Goal: Task Accomplishment & Management: Complete application form

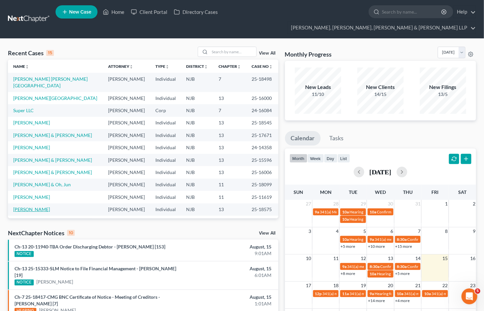
click at [38, 206] on link "[PERSON_NAME]" at bounding box center [31, 209] width 37 height 6
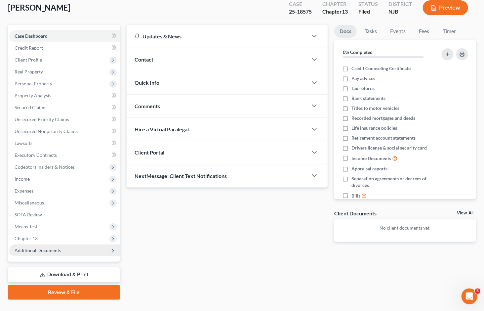
scroll to position [52, 0]
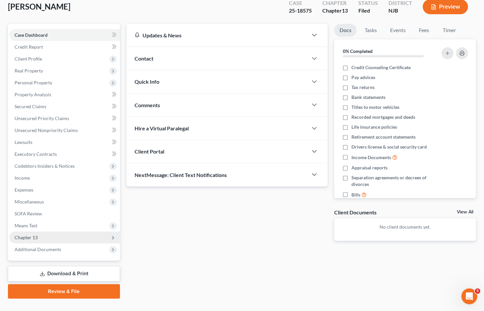
click at [29, 234] on span "Chapter 13" at bounding box center [26, 237] width 23 height 6
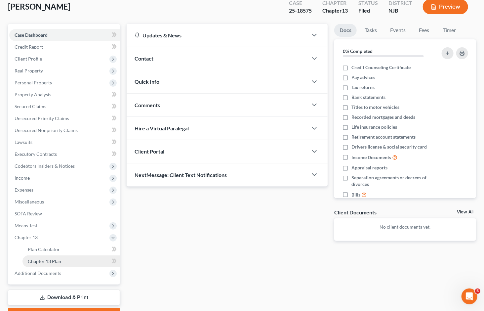
click at [36, 258] on span "Chapter 13 Plan" at bounding box center [44, 261] width 33 height 6
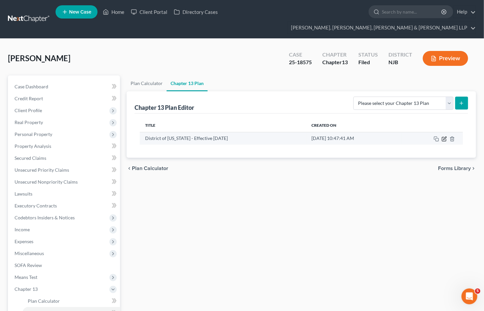
click at [443, 136] on icon "button" at bounding box center [444, 138] width 5 height 5
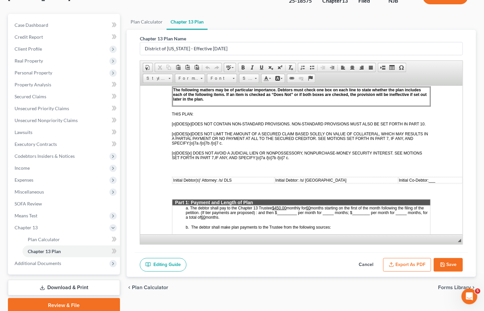
scroll to position [75, 0]
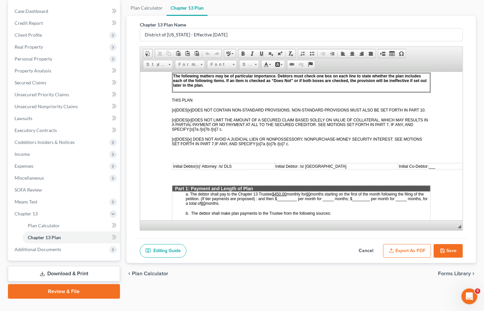
click at [370, 244] on button "Cancel" at bounding box center [365, 251] width 29 height 14
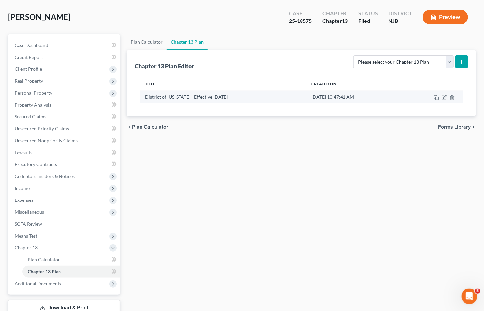
scroll to position [0, 0]
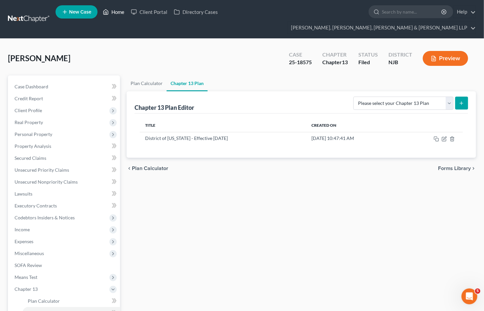
click at [120, 15] on link "Home" at bounding box center [114, 12] width 28 height 12
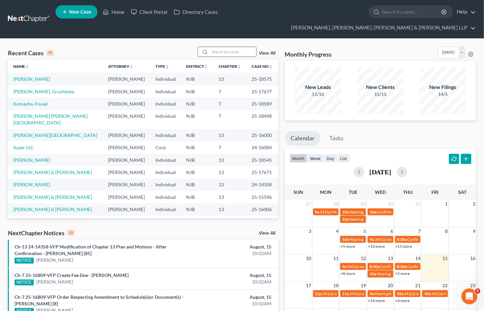
click at [212, 47] on input "search" at bounding box center [233, 52] width 46 height 10
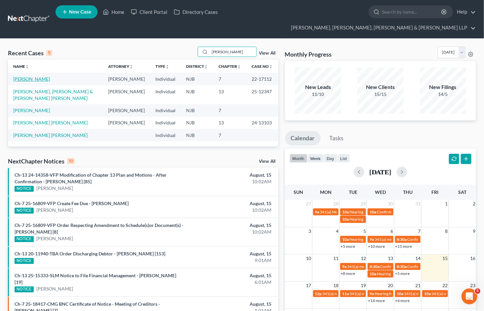
type input "[PERSON_NAME]"
click at [32, 76] on link "[PERSON_NAME]" at bounding box center [31, 79] width 37 height 6
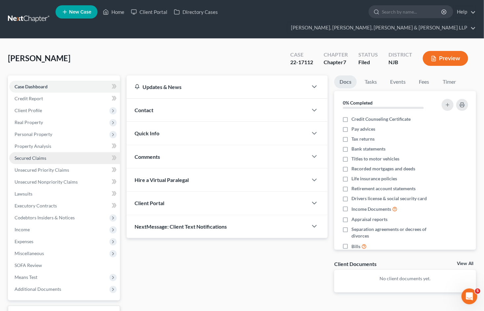
click at [31, 155] on span "Secured Claims" at bounding box center [31, 158] width 32 height 6
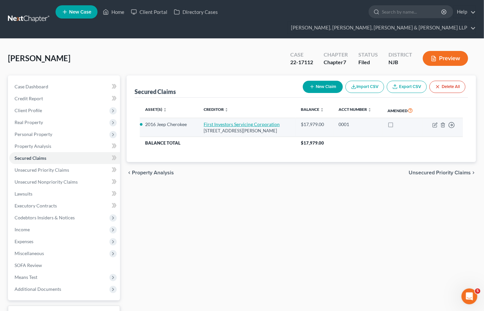
drag, startPoint x: 289, startPoint y: 119, endPoint x: 203, endPoint y: 112, distance: 86.6
click at [203, 118] on td "First Investors Servicing Corporation [STREET_ADDRESS][PERSON_NAME]" at bounding box center [246, 127] width 97 height 19
copy td "First Investors Servicing Corporation [STREET_ADDRESS][PERSON_NAME]"
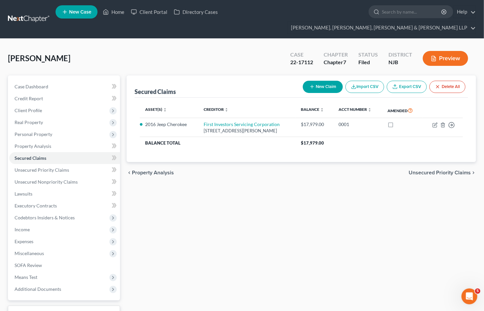
click at [247, 203] on div "Secured Claims New Claim Import CSV Export CSV Delete All Asset(s) expand_more …" at bounding box center [301, 206] width 356 height 263
click at [427, 170] on span "Unsecured Priority Claims" at bounding box center [440, 172] width 62 height 5
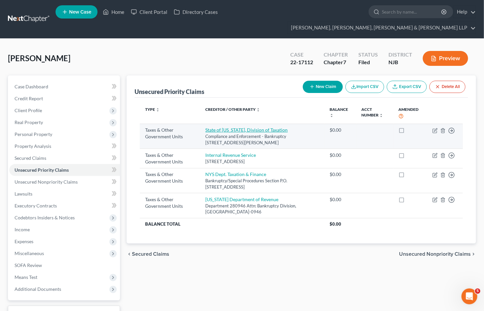
drag, startPoint x: 291, startPoint y: 131, endPoint x: 203, endPoint y: 117, distance: 89.3
click at [203, 124] on td "State of [US_STATE], Division of Taxation Compliance and Enforcement - Bankrupt…" at bounding box center [262, 136] width 124 height 25
copy td "State of [US_STATE], Division of Taxation Compliance and Enforcement - Bankrupt…"
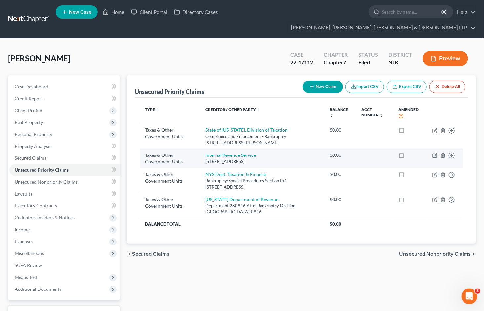
drag, startPoint x: 275, startPoint y: 149, endPoint x: 202, endPoint y: 143, distance: 73.6
click at [202, 149] on td "Internal Revenue Service [STREET_ADDRESS]" at bounding box center [262, 158] width 124 height 19
copy td "Internal Revenue Service [STREET_ADDRESS]"
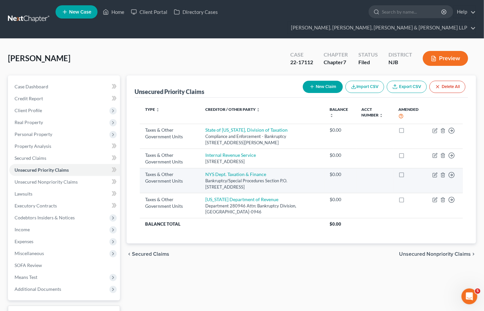
drag, startPoint x: 226, startPoint y: 177, endPoint x: 202, endPoint y: 161, distance: 28.7
click at [202, 168] on td "NYS Dept. Taxation & Finance Bankruptcy/Special Procedures Section P.O. [STREET…" at bounding box center [262, 180] width 124 height 25
copy td "NYS Dept. Taxation & Finance Bankruptcy/Special Procedures Section P.O. [STREET…"
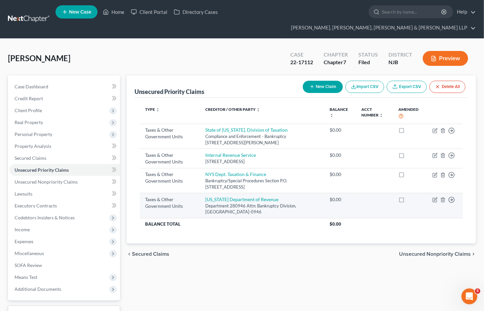
drag, startPoint x: 230, startPoint y: 204, endPoint x: 200, endPoint y: 187, distance: 34.5
click at [200, 193] on td "[US_STATE] Department of Revenue Department 280946 Attn: Bankruptcy Division, […" at bounding box center [262, 205] width 124 height 25
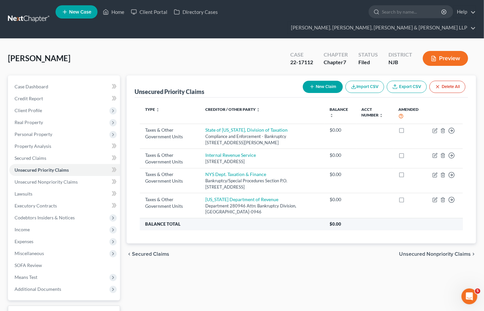
copy td "[US_STATE] Department of Revenue Department 280946 Attn: Bankruptcy Division, […"
click at [227, 272] on div "Unsecured Priority Claims New Claim Import CSV Export CSV Delete All Type expan…" at bounding box center [301, 206] width 356 height 263
click at [430, 251] on span "Unsecured Nonpriority Claims" at bounding box center [435, 253] width 72 height 5
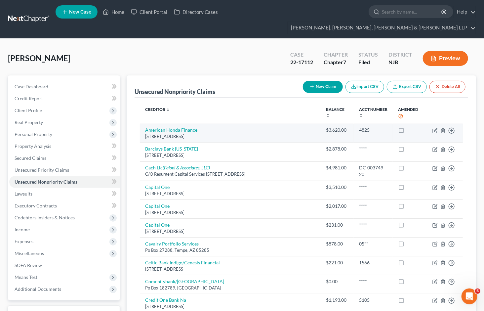
drag, startPoint x: 231, startPoint y: 124, endPoint x: 144, endPoint y: 116, distance: 88.0
click at [144, 124] on td "American Honda Finance [STREET_ADDRESS]" at bounding box center [230, 133] width 181 height 19
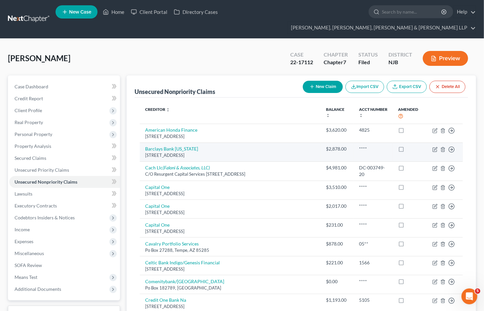
drag, startPoint x: 144, startPoint y: 136, endPoint x: 221, endPoint y: 142, distance: 77.0
click at [221, 143] on td "Barclays Bank [US_STATE][STREET_ADDRESS]" at bounding box center [230, 152] width 181 height 19
copy td "Barclays Bank [US_STATE][STREET_ADDRESS]"
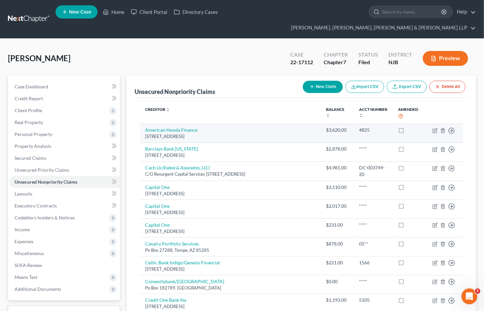
drag, startPoint x: 144, startPoint y: 118, endPoint x: 228, endPoint y: 124, distance: 85.2
click at [230, 124] on td "American Honda Finance [STREET_ADDRESS]" at bounding box center [230, 133] width 181 height 19
copy td "American Honda Finance [STREET_ADDRESS]"
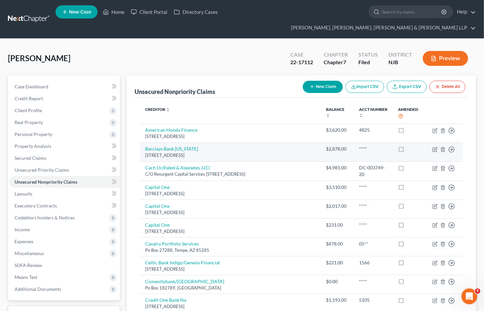
drag, startPoint x: 143, startPoint y: 135, endPoint x: 219, endPoint y: 143, distance: 76.5
click at [220, 144] on td "Barclays Bank [US_STATE][STREET_ADDRESS]" at bounding box center [230, 152] width 181 height 19
copy td "Barclays Bank [US_STATE][STREET_ADDRESS]"
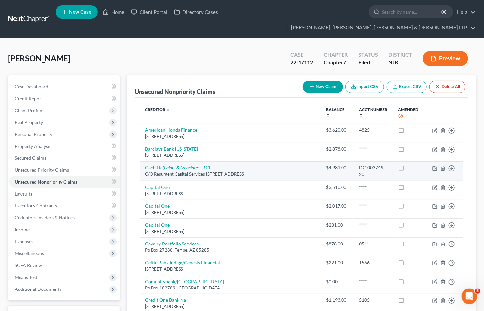
drag, startPoint x: 143, startPoint y: 152, endPoint x: 164, endPoint y: 167, distance: 26.1
click at [164, 167] on td "Cach Llc (Faloni & Associates, LLC) C/O Resurgent Capital Services [STREET_ADDR…" at bounding box center [230, 170] width 181 height 19
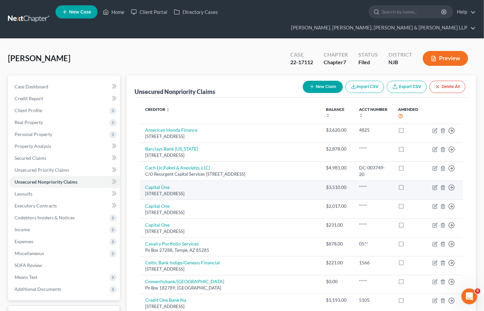
copy td "Cach Llc (Faloni & Associates, LLC) C/O Resurgent Capital Services [STREET_ADDR…"
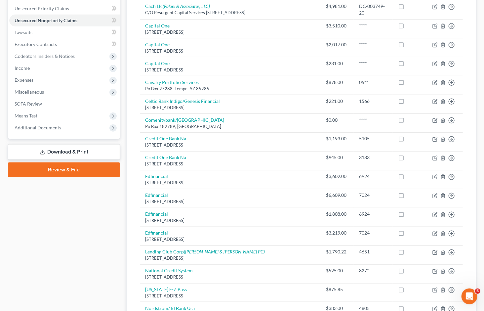
scroll to position [40, 0]
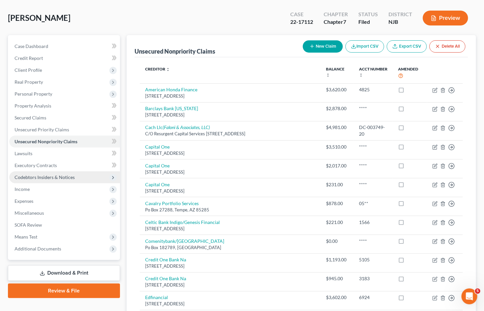
click at [38, 174] on span "Codebtors Insiders & Notices" at bounding box center [45, 177] width 60 height 6
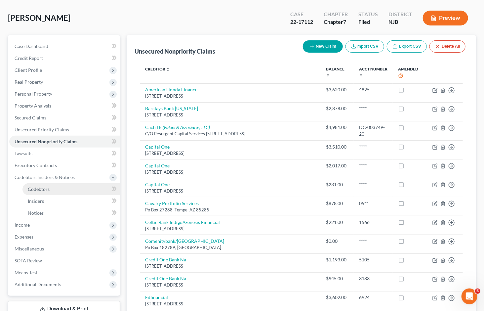
click at [43, 186] on span "Codebtors" at bounding box center [39, 189] width 22 height 6
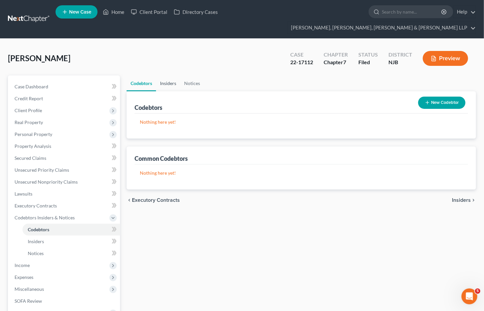
click at [169, 75] on link "Insiders" at bounding box center [168, 83] width 24 height 16
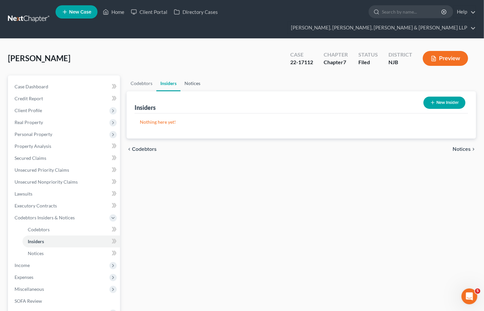
click at [187, 75] on link "Notices" at bounding box center [193, 83] width 24 height 16
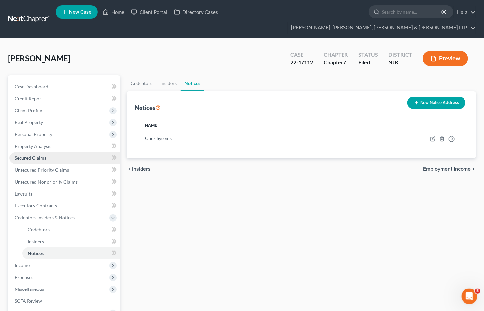
click at [26, 152] on link "Secured Claims" at bounding box center [64, 158] width 111 height 12
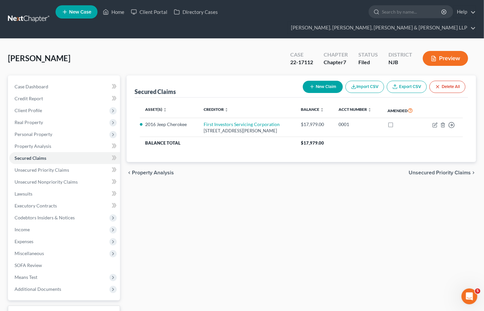
click at [424, 170] on span "Unsecured Priority Claims" at bounding box center [440, 172] width 62 height 5
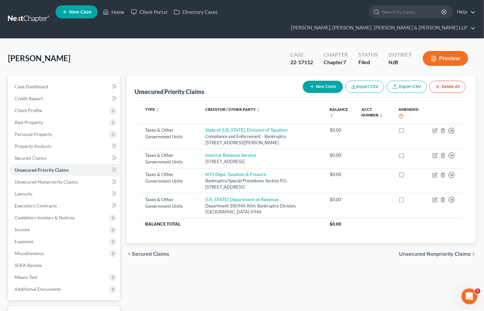
click at [438, 251] on span "Unsecured Nonpriority Claims" at bounding box center [435, 253] width 72 height 5
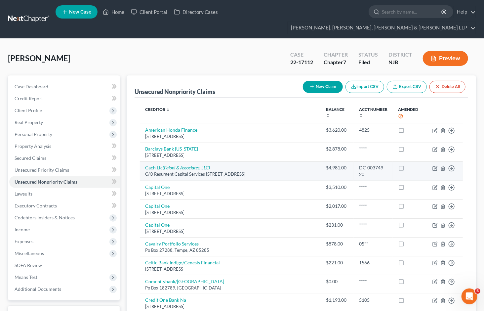
click at [177, 171] on div "C/O Resurgent Capital Services [STREET_ADDRESS]" at bounding box center [230, 174] width 171 height 6
drag, startPoint x: 164, startPoint y: 169, endPoint x: 145, endPoint y: 156, distance: 23.0
click at [145, 161] on td "Cach Llc (Faloni & Associates, LLC) C/O Resurgent Capital Services [STREET_ADDR…" at bounding box center [230, 170] width 181 height 19
copy td "Cach Llc (Faloni & Associates, LLC) C/O Resurgent Capital Services [STREET_ADDR…"
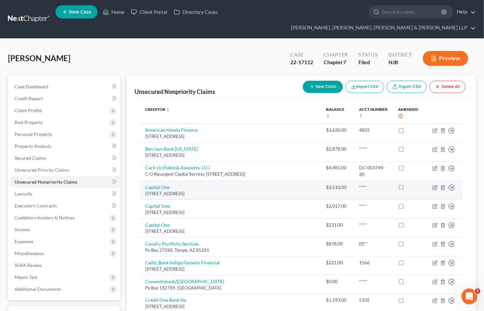
drag, startPoint x: 223, startPoint y: 187, endPoint x: 144, endPoint y: 182, distance: 78.8
click at [144, 182] on td "Capital [STREET_ADDRESS]" at bounding box center [230, 190] width 181 height 19
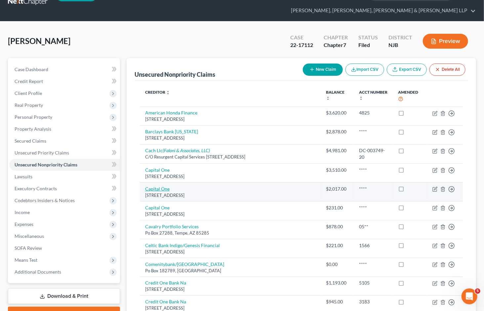
scroll to position [37, 0]
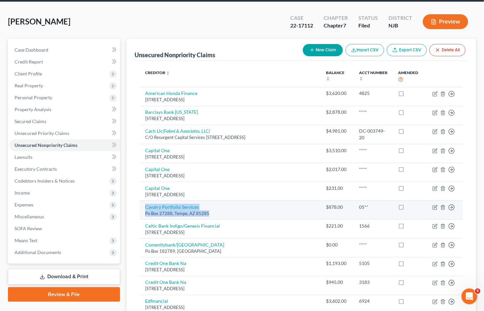
drag, startPoint x: 213, startPoint y: 207, endPoint x: 144, endPoint y: 200, distance: 69.5
click at [144, 200] on td "Cavalry Portfolio Services [GEOGRAPHIC_DATA]" at bounding box center [230, 209] width 181 height 19
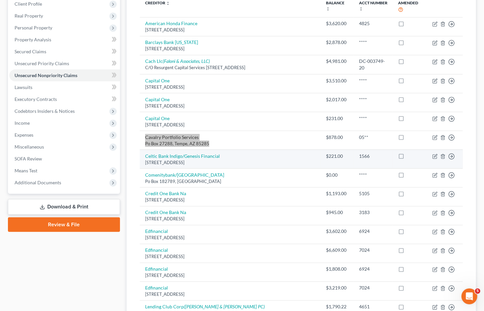
scroll to position [110, 0]
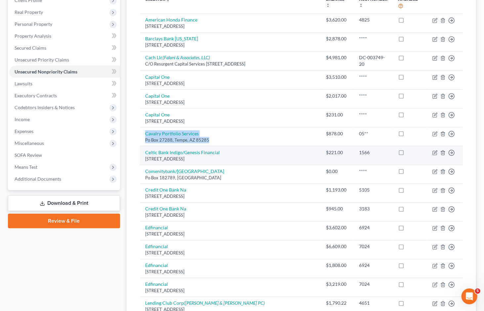
drag, startPoint x: 217, startPoint y: 154, endPoint x: 143, endPoint y: 146, distance: 73.8
click at [143, 146] on td "Celtic Bank Indigo/Genesis Financial [STREET_ADDRESS]" at bounding box center [230, 155] width 181 height 19
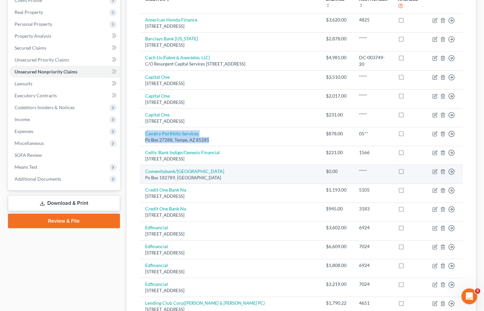
drag, startPoint x: 143, startPoint y: 163, endPoint x: 216, endPoint y: 168, distance: 73.9
click at [216, 168] on td "Comenitybank/[GEOGRAPHIC_DATA]" at bounding box center [230, 174] width 181 height 19
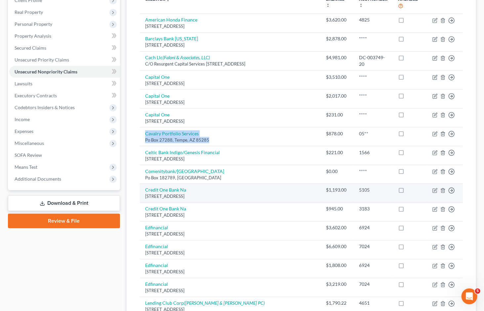
drag, startPoint x: 143, startPoint y: 181, endPoint x: 220, endPoint y: 190, distance: 78.2
click at [220, 190] on td "Credit One Bank [STREET_ADDRESS]" at bounding box center [230, 193] width 181 height 19
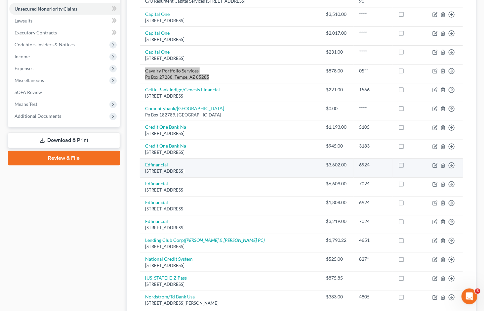
scroll to position [184, 0]
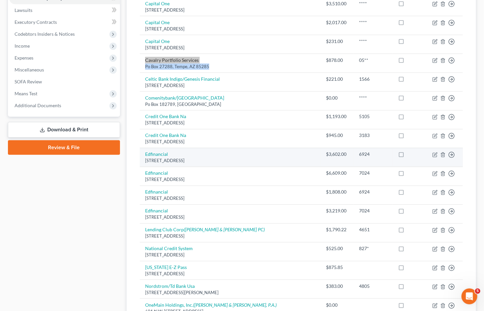
drag, startPoint x: 141, startPoint y: 144, endPoint x: 234, endPoint y: 154, distance: 93.4
click at [234, 154] on td "Edfinancial [STREET_ADDRESS]" at bounding box center [230, 157] width 181 height 19
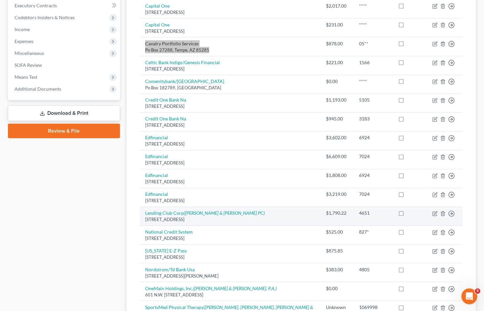
scroll to position [220, 0]
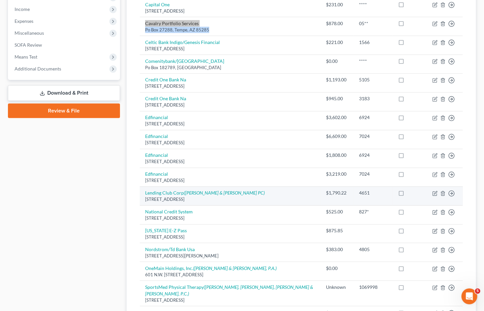
drag, startPoint x: 141, startPoint y: 185, endPoint x: 238, endPoint y: 192, distance: 97.8
click at [238, 192] on td "Lending Club Corp ([PERSON_NAME] & [PERSON_NAME] PC) [STREET_ADDRESS]" at bounding box center [230, 195] width 181 height 19
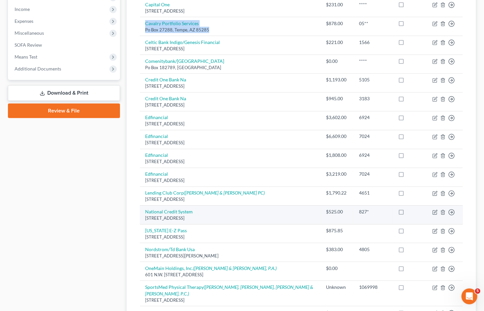
drag, startPoint x: 141, startPoint y: 202, endPoint x: 234, endPoint y: 211, distance: 93.3
click at [234, 211] on td "National Credit System [STREET_ADDRESS]" at bounding box center [230, 214] width 181 height 19
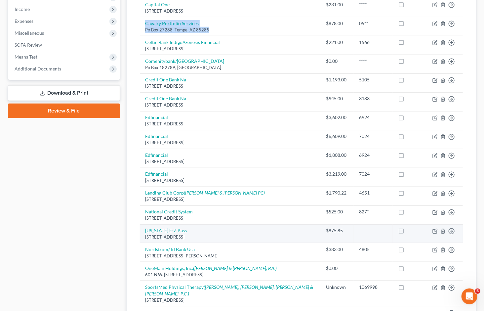
drag, startPoint x: 143, startPoint y: 223, endPoint x: 211, endPoint y: 232, distance: 68.4
click at [211, 232] on td "[US_STATE] E-Z Pass [STREET_ADDRESS]" at bounding box center [230, 233] width 181 height 19
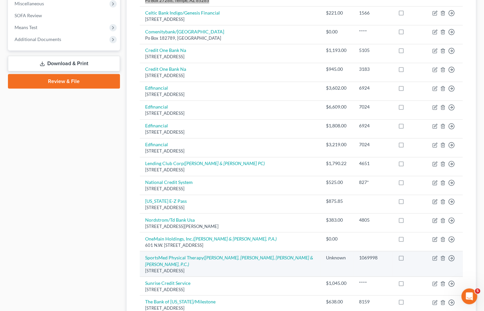
scroll to position [294, 0]
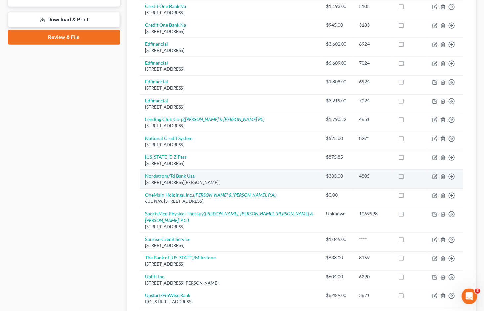
drag, startPoint x: 144, startPoint y: 168, endPoint x: 240, endPoint y: 175, distance: 96.4
click at [240, 175] on td "Nordstrom/Td Bank Usa [STREET_ADDRESS][PERSON_NAME]" at bounding box center [230, 179] width 181 height 19
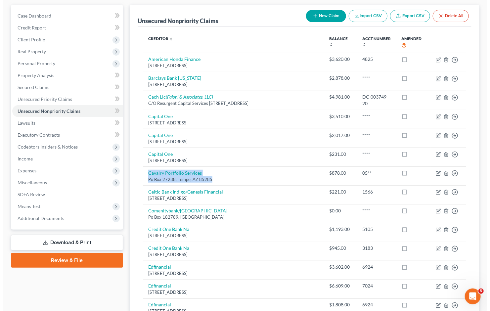
scroll to position [37, 0]
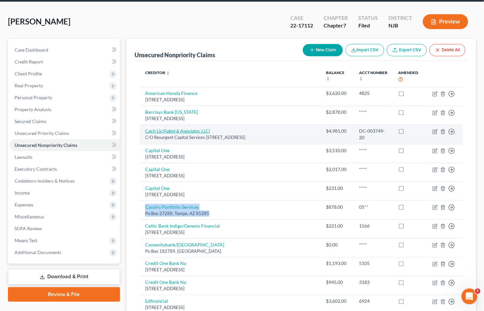
click at [190, 128] on icon "(Faloni & Associates, LLC)" at bounding box center [186, 131] width 47 height 6
select select "31"
select select "2"
select select "0"
select select "33"
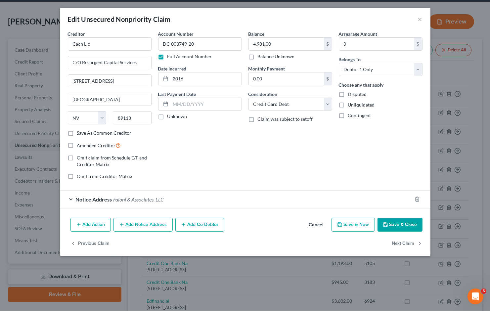
click at [159, 206] on div "Notice Address Faloni & Associates, LLC" at bounding box center [236, 199] width 352 height 18
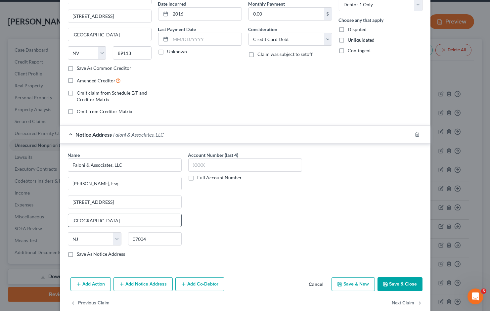
scroll to position [78, 0]
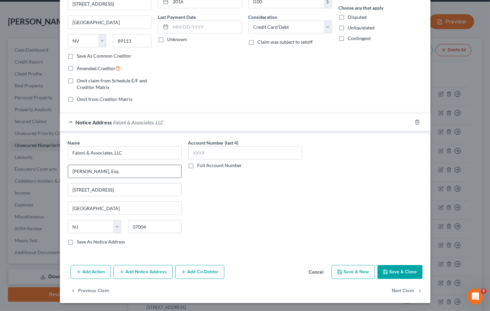
drag, startPoint x: 101, startPoint y: 170, endPoint x: 65, endPoint y: 168, distance: 36.1
click at [68, 168] on input "[PERSON_NAME], Esq." at bounding box center [124, 171] width 113 height 13
drag, startPoint x: 139, startPoint y: 190, endPoint x: 63, endPoint y: 197, distance: 76.0
click at [64, 197] on div "Name * Faloni & Associates, LLC [PERSON_NAME], Esq. [STREET_ADDRESS][GEOGRAPHIC…" at bounding box center [124, 194] width 120 height 111
drag, startPoint x: 92, startPoint y: 207, endPoint x: 67, endPoint y: 206, distance: 24.8
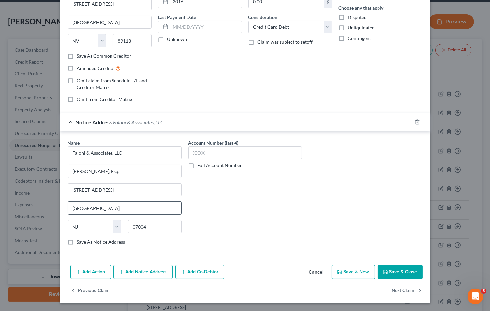
click at [68, 206] on input "[GEOGRAPHIC_DATA]" at bounding box center [124, 208] width 113 height 13
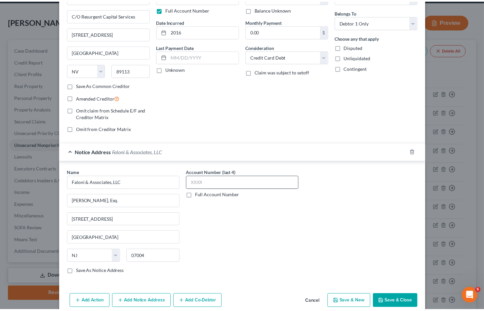
scroll to position [0, 0]
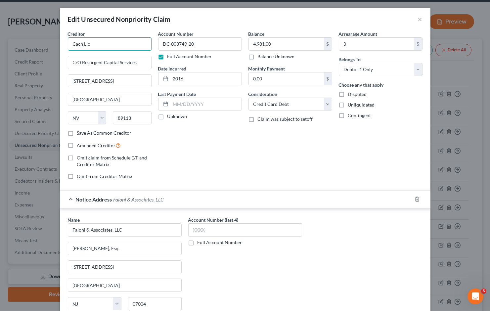
drag, startPoint x: 95, startPoint y: 41, endPoint x: 66, endPoint y: 40, distance: 28.8
click at [68, 40] on input "Cach Llc" at bounding box center [110, 43] width 84 height 13
click at [246, 198] on div "Notice Address Faloni & Associates, LLC" at bounding box center [236, 199] width 352 height 18
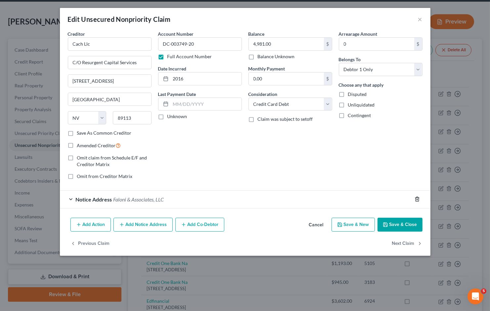
click at [414, 200] on icon "button" at bounding box center [416, 198] width 5 height 5
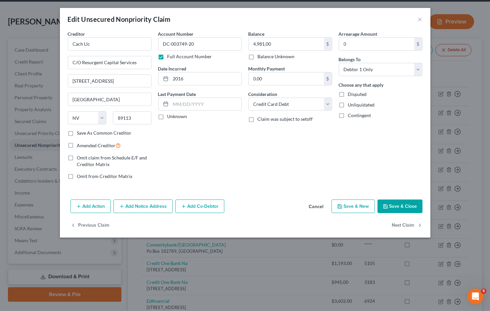
drag, startPoint x: 227, startPoint y: 161, endPoint x: 229, endPoint y: 163, distance: 3.5
click at [227, 161] on div "Account Number DC-003749-20 Full Account Number Date Incurred 2016 Last Payment…" at bounding box center [200, 107] width 90 height 154
click at [313, 206] on button "Cancel" at bounding box center [316, 206] width 25 height 13
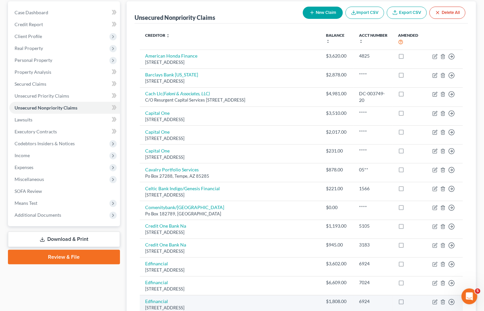
scroll to position [73, 0]
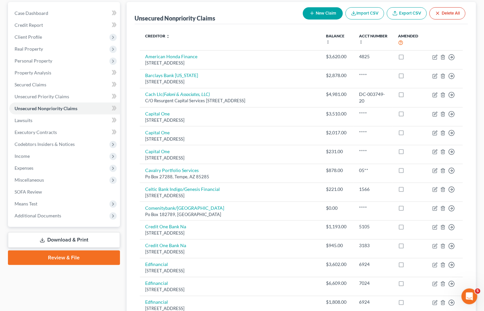
drag, startPoint x: 97, startPoint y: 277, endPoint x: 93, endPoint y: 244, distance: 33.2
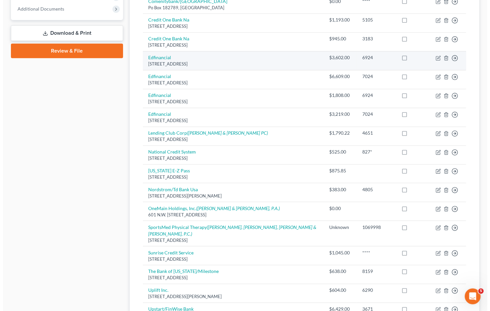
scroll to position [294, 0]
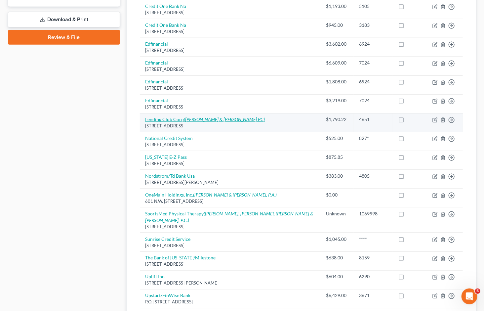
click at [190, 116] on icon "([PERSON_NAME] & [PERSON_NAME] PC)" at bounding box center [224, 119] width 81 height 6
select select "4"
select select "2"
select select "0"
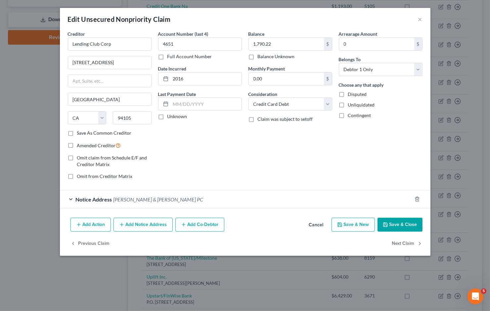
click at [188, 193] on div "Notice Address [PERSON_NAME] & [PERSON_NAME] PC" at bounding box center [236, 199] width 352 height 18
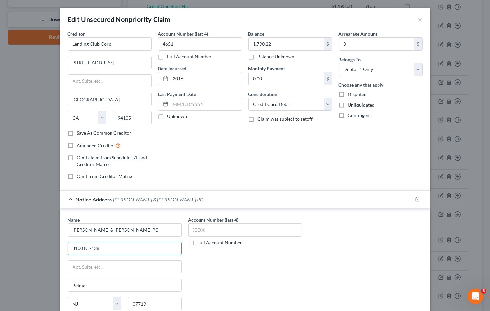
drag, startPoint x: 100, startPoint y: 249, endPoint x: 61, endPoint y: 244, distance: 39.0
click at [61, 244] on div "Name * [PERSON_NAME] & [PERSON_NAME] PC 3100 NJ-138 [GEOGRAPHIC_DATA] [US_STATE…" at bounding box center [245, 270] width 370 height 124
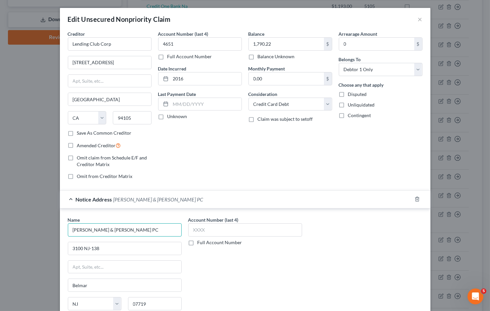
drag, startPoint x: 115, startPoint y: 229, endPoint x: 69, endPoint y: 225, distance: 46.2
click at [69, 225] on input "[PERSON_NAME] & [PERSON_NAME] PC" at bounding box center [125, 229] width 114 height 13
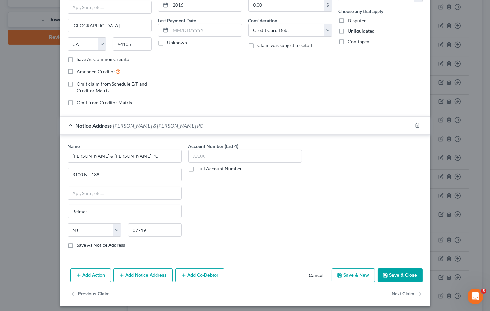
scroll to position [78, 0]
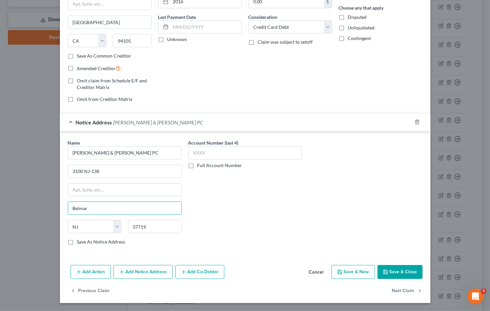
drag, startPoint x: 89, startPoint y: 207, endPoint x: 59, endPoint y: 204, distance: 29.9
click at [60, 204] on div "Name * [PERSON_NAME] & [PERSON_NAME] PC 3100 NJ-138 [GEOGRAPHIC_DATA] [US_STATE…" at bounding box center [245, 193] width 370 height 124
click at [264, 270] on div "Add Action Add Notice Address Add Co-Debtor Cancel Save & New Save & Close" at bounding box center [245, 273] width 370 height 22
click at [315, 270] on button "Cancel" at bounding box center [316, 272] width 25 height 13
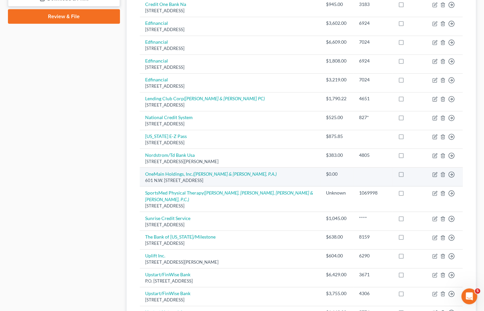
scroll to position [331, 0]
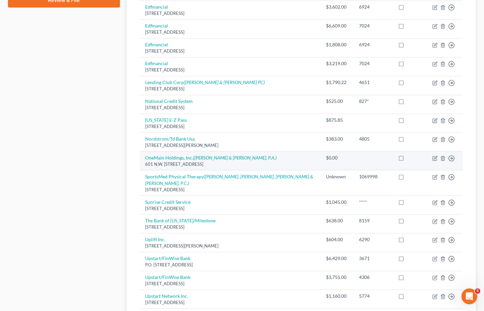
drag, startPoint x: 142, startPoint y: 150, endPoint x: 251, endPoint y: 157, distance: 108.7
click at [251, 157] on td "OneMain Holdings, Inc. ([PERSON_NAME] & [PERSON_NAME], P.A.) 601 N.W. [STREET_A…" at bounding box center [230, 160] width 181 height 19
click at [235, 152] on td "OneMain Holdings, Inc. ([PERSON_NAME] & [PERSON_NAME], P.A.) 601 N.W. [STREET_A…" at bounding box center [230, 160] width 181 height 19
drag, startPoint x: 236, startPoint y: 151, endPoint x: 192, endPoint y: 151, distance: 44.0
click at [192, 151] on td "OneMain Holdings, Inc. ([PERSON_NAME] & [PERSON_NAME], P.A.) 601 N.W. [STREET_A…" at bounding box center [230, 160] width 181 height 19
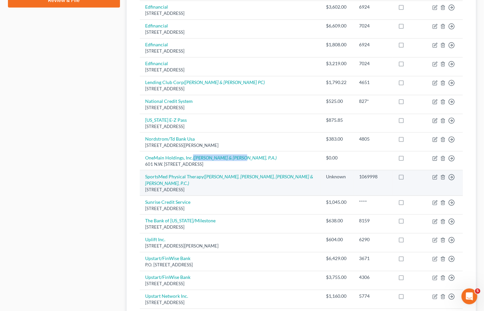
drag, startPoint x: 141, startPoint y: 169, endPoint x: 234, endPoint y: 179, distance: 93.8
click at [234, 179] on td "SportsMed Physical Therapy ([PERSON_NAME], [PERSON_NAME], [PERSON_NAME] & [PERS…" at bounding box center [230, 182] width 181 height 25
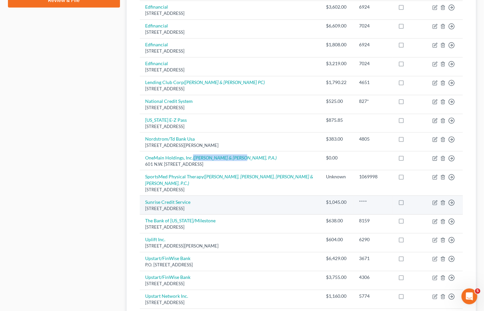
drag, startPoint x: 142, startPoint y: 188, endPoint x: 236, endPoint y: 196, distance: 94.2
click at [236, 196] on td "Sunrise Credit Service [STREET_ADDRESS]" at bounding box center [230, 205] width 181 height 19
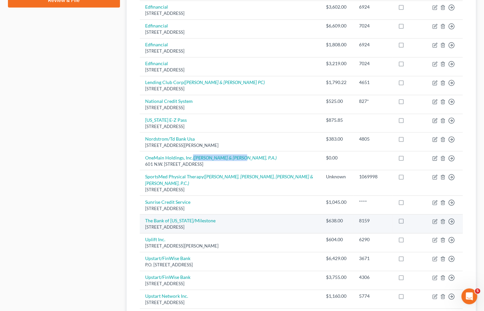
drag, startPoint x: 143, startPoint y: 206, endPoint x: 213, endPoint y: 214, distance: 70.3
click at [219, 215] on td "The Bank of [US_STATE]/[GEOGRAPHIC_DATA]" at bounding box center [230, 224] width 181 height 19
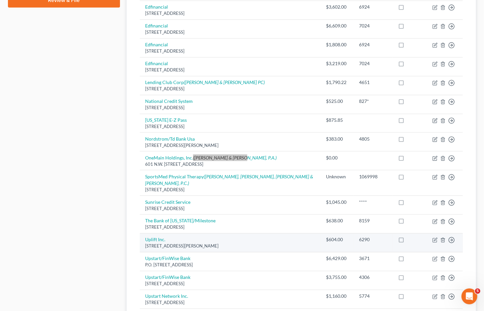
scroll to position [367, 0]
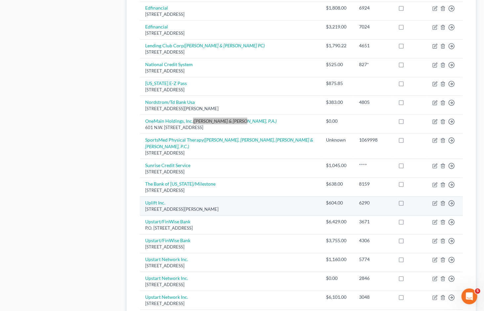
drag, startPoint x: 144, startPoint y: 191, endPoint x: 225, endPoint y: 197, distance: 80.9
click at [225, 197] on td "Uplift Inc. [STREET_ADDRESS][PERSON_NAME]" at bounding box center [230, 206] width 181 height 19
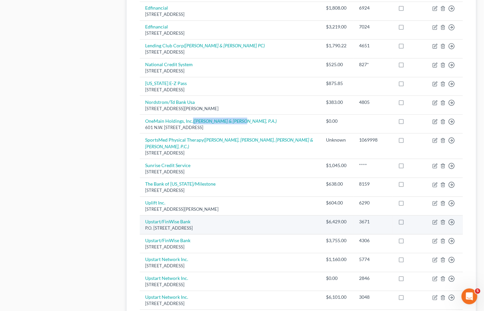
drag, startPoint x: 144, startPoint y: 210, endPoint x: 215, endPoint y: 213, distance: 71.5
click at [215, 216] on td "Upstart/FinWise Bank P.O. [STREET_ADDRESS]" at bounding box center [230, 225] width 181 height 19
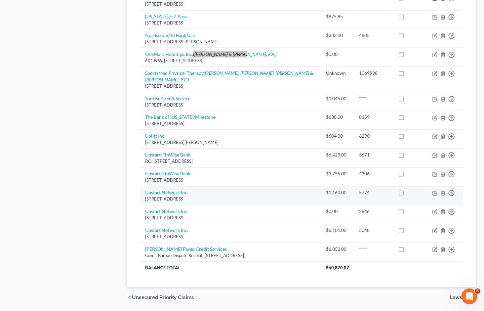
scroll to position [441, 0]
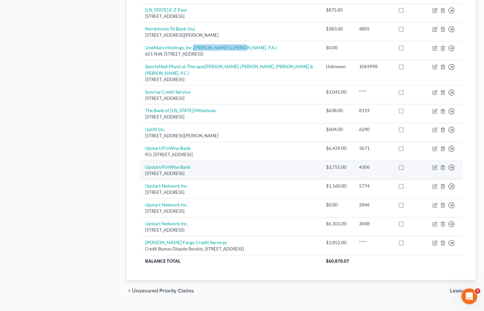
drag, startPoint x: 142, startPoint y: 154, endPoint x: 242, endPoint y: 160, distance: 99.7
click at [242, 161] on td "Upstart/FinWise Bank [STREET_ADDRESS]" at bounding box center [230, 170] width 181 height 19
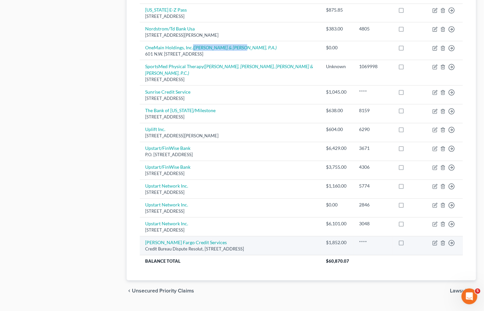
drag, startPoint x: 156, startPoint y: 230, endPoint x: 275, endPoint y: 234, distance: 119.7
click at [275, 236] on td "[PERSON_NAME] Fargo Credit Services Credit Bureau Dispute Resolut, [STREET_ADDR…" at bounding box center [230, 245] width 181 height 19
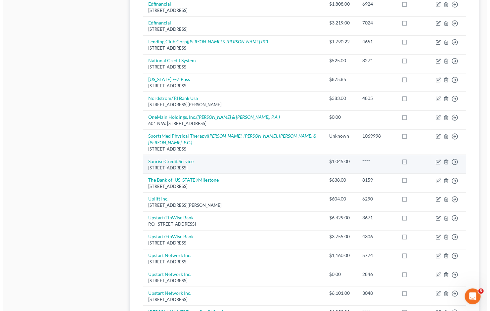
scroll to position [367, 0]
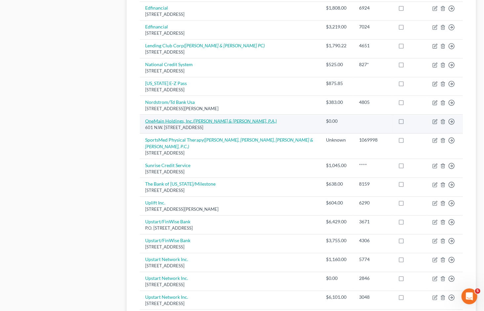
click at [215, 118] on icon "([PERSON_NAME] & [PERSON_NAME], P.A.)" at bounding box center [235, 121] width 84 height 6
select select "15"
select select "1"
select select "0"
select select "9"
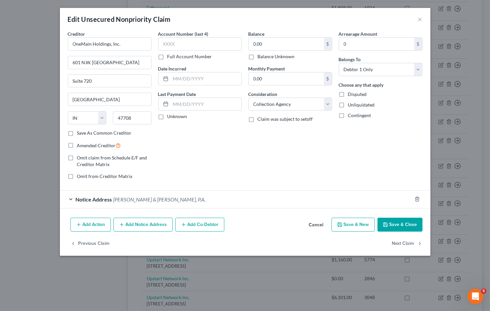
click at [157, 199] on div "Notice Address [PERSON_NAME] & [PERSON_NAME], P.A." at bounding box center [236, 199] width 352 height 18
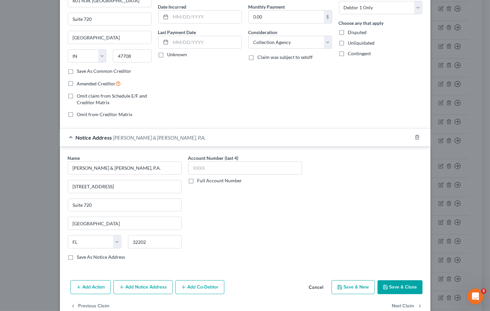
scroll to position [78, 0]
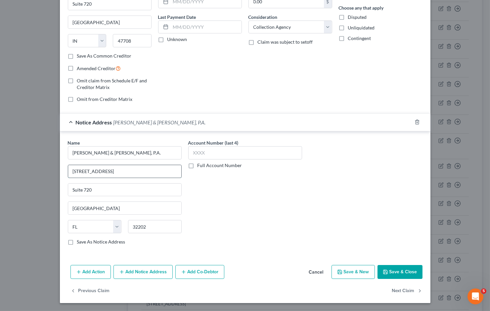
drag, startPoint x: 110, startPoint y: 169, endPoint x: 67, endPoint y: 169, distance: 43.3
click at [68, 169] on input "[STREET_ADDRESS]" at bounding box center [124, 171] width 113 height 13
drag, startPoint x: 96, startPoint y: 207, endPoint x: 63, endPoint y: 207, distance: 32.7
click at [64, 207] on div "Name * [PERSON_NAME] & [PERSON_NAME], P.A. [STREET_ADDRESS][GEOGRAPHIC_DATA][US…" at bounding box center [124, 194] width 120 height 111
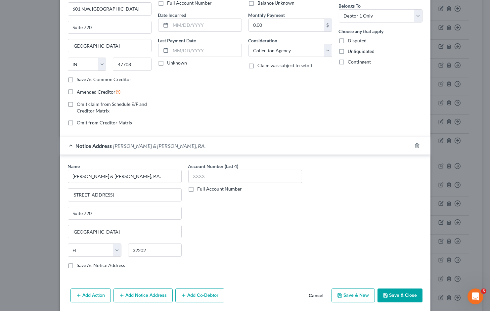
scroll to position [0, 0]
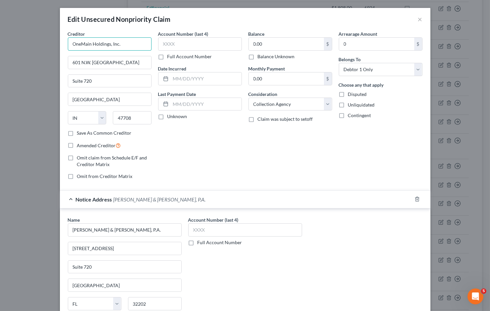
drag, startPoint x: 123, startPoint y: 44, endPoint x: 66, endPoint y: 43, distance: 56.9
click at [68, 43] on input "OneMain Holdings, Inc." at bounding box center [110, 43] width 84 height 13
click at [255, 166] on div "Balance 0.00 $ Balance Unknown Balance Undetermined 0.00 $ Balance Unknown Mont…" at bounding box center [290, 107] width 90 height 154
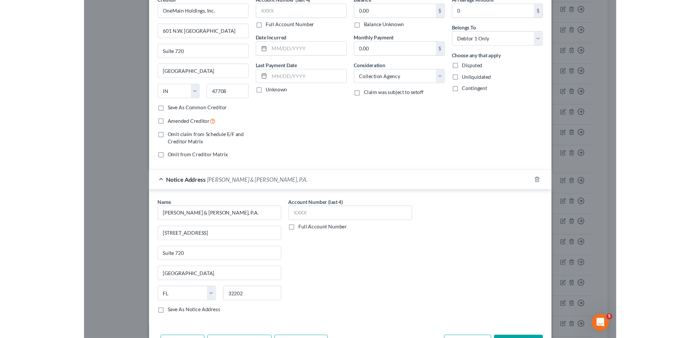
scroll to position [78, 0]
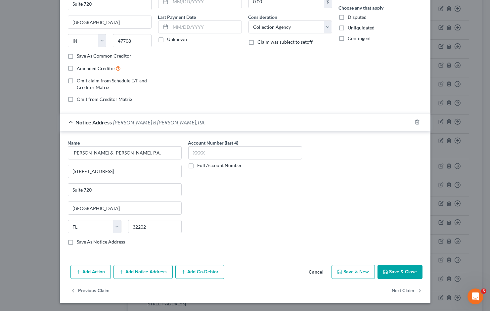
click at [319, 272] on button "Cancel" at bounding box center [316, 272] width 25 height 13
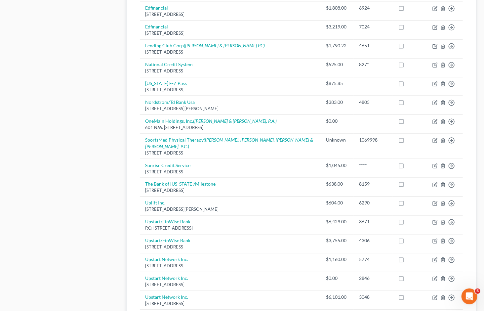
click at [80, 78] on div "Case Dashboard Payments Invoices Payments Payments Credit Report Client Profile" at bounding box center [64, 41] width 119 height 667
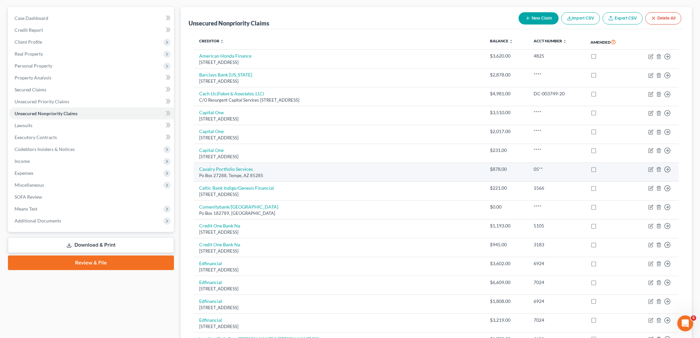
scroll to position [0, 0]
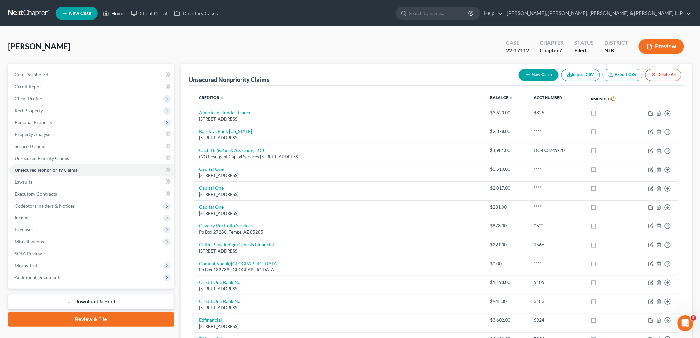
click at [116, 10] on link "Home" at bounding box center [114, 13] width 28 height 12
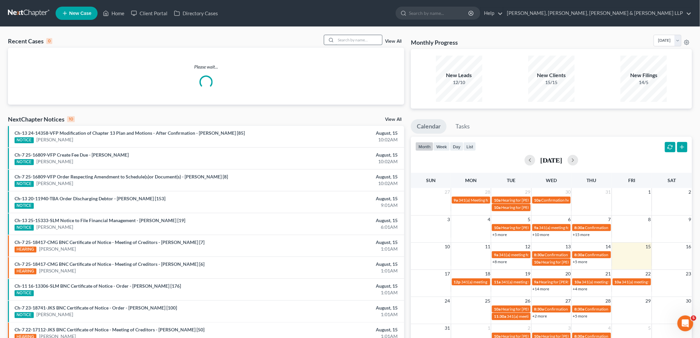
click at [355, 41] on input "search" at bounding box center [359, 40] width 46 height 10
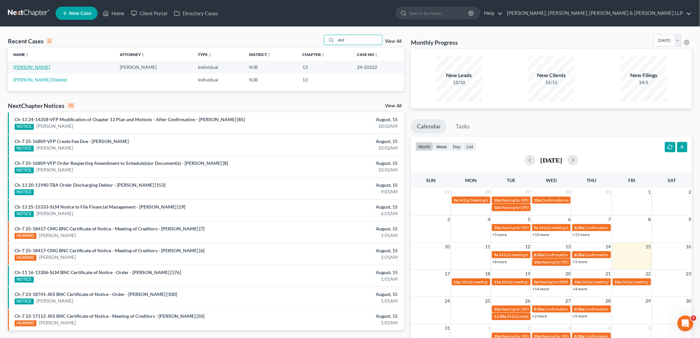
type input "ahd"
click at [40, 67] on link "[PERSON_NAME]" at bounding box center [31, 67] width 37 height 6
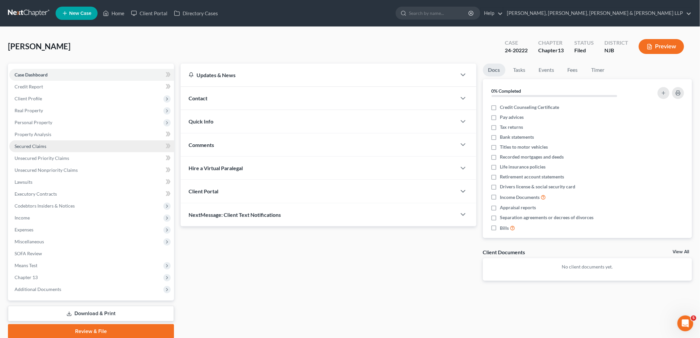
click at [29, 147] on span "Secured Claims" at bounding box center [31, 146] width 32 height 6
